Goal: Go to known website: Access a specific website the user already knows

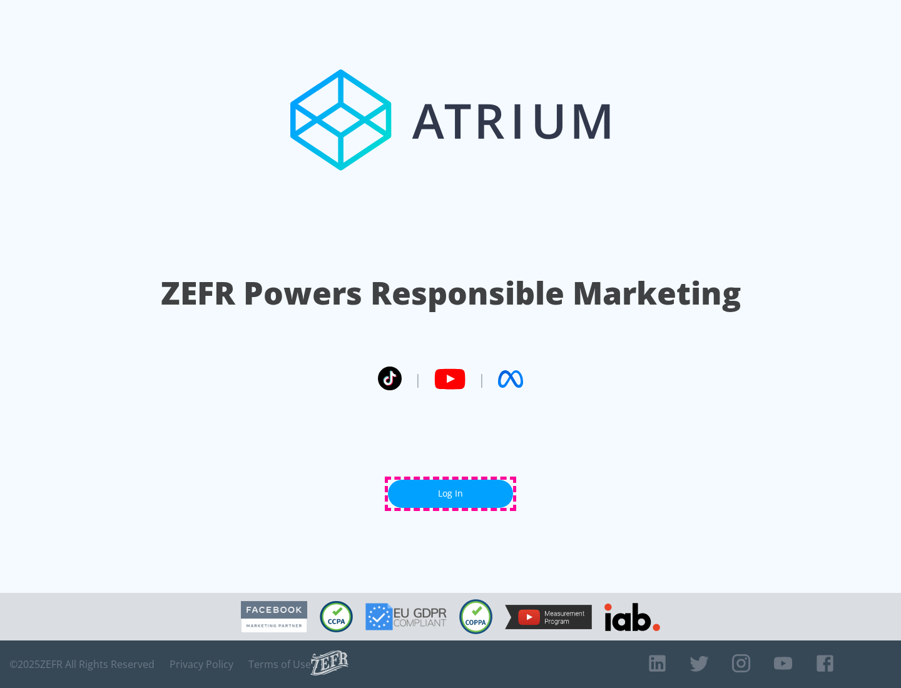
click at [450, 493] on link "Log In" at bounding box center [450, 494] width 125 height 28
